Goal: Task Accomplishment & Management: Use online tool/utility

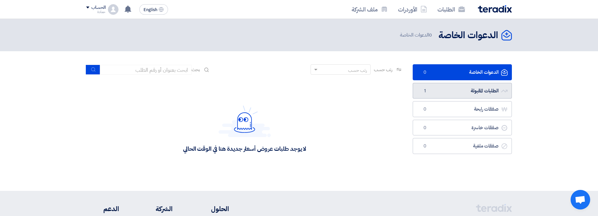
click at [481, 91] on link "الطلبات المقبولة الطلبات المقبولة 1" at bounding box center [462, 91] width 99 height 16
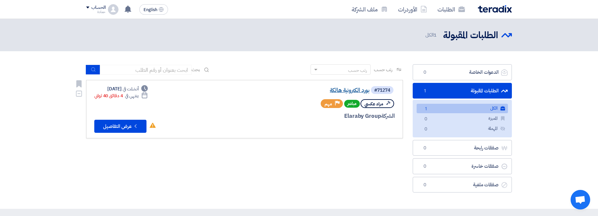
click at [353, 89] on link "بورد الكترونية هالكة" at bounding box center [304, 90] width 130 height 6
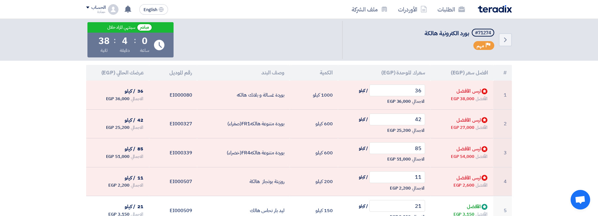
scroll to position [113, 0]
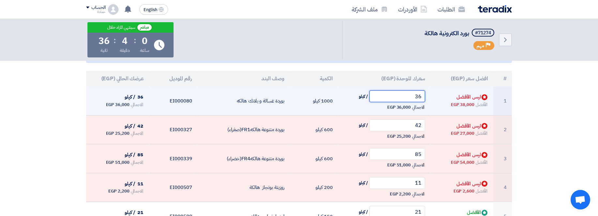
click at [403, 96] on input "36" at bounding box center [397, 96] width 56 height 12
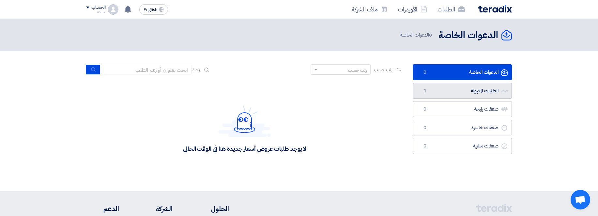
click at [427, 84] on link "الطلبات المقبولة الطلبات المقبولة 1" at bounding box center [462, 91] width 99 height 16
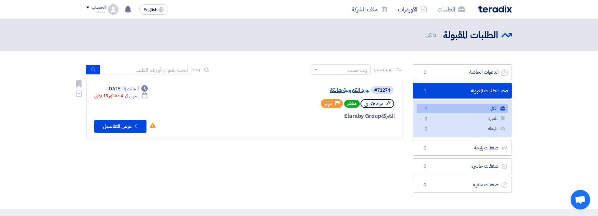
click at [356, 93] on link "بورد الكترونية هالكة" at bounding box center [304, 90] width 130 height 6
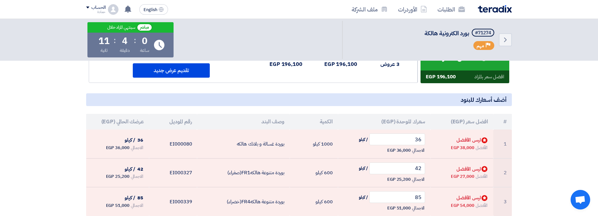
scroll to position [76, 0]
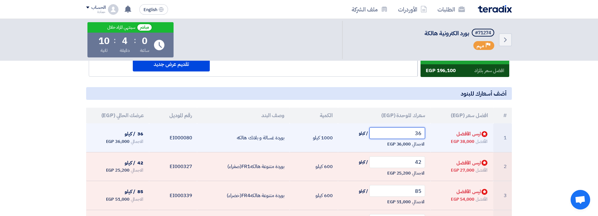
click at [393, 136] on input "36" at bounding box center [397, 133] width 56 height 12
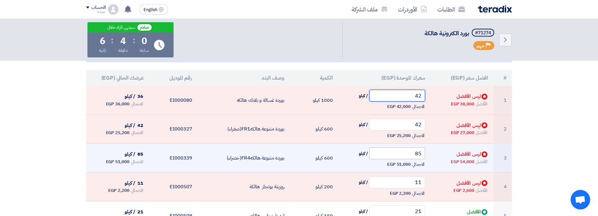
scroll to position [113, 0]
type input "42"
click at [399, 188] on input "11" at bounding box center [397, 183] width 56 height 12
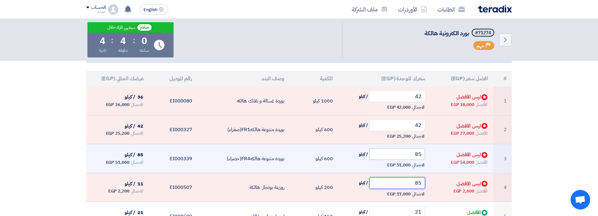
type input "85"
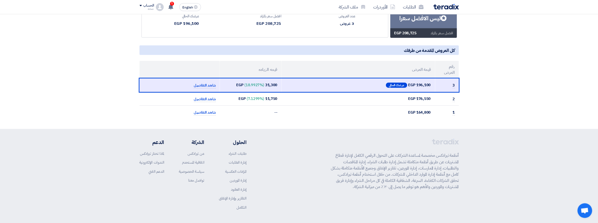
scroll to position [99, 0]
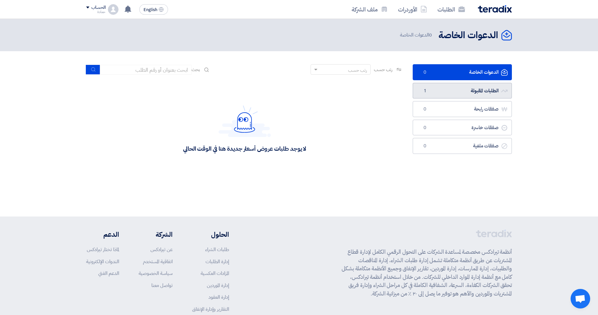
click at [444, 96] on link "الطلبات المقبولة الطلبات المقبولة 1" at bounding box center [462, 91] width 99 height 16
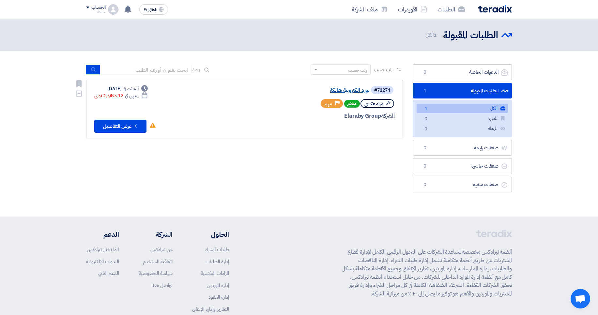
click at [353, 91] on link "بورد الكترونية هالكة" at bounding box center [304, 90] width 130 height 6
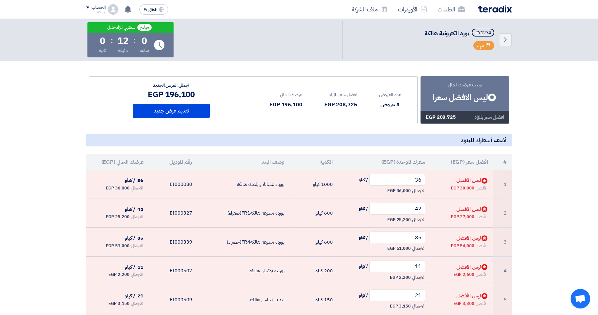
scroll to position [33, 0]
